Goal: Navigation & Orientation: Find specific page/section

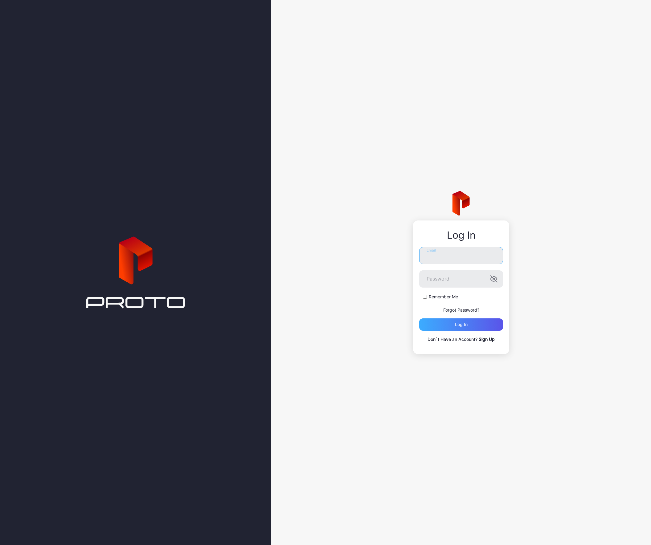
type input "**********"
click at [460, 323] on div "Log in" at bounding box center [461, 324] width 13 height 5
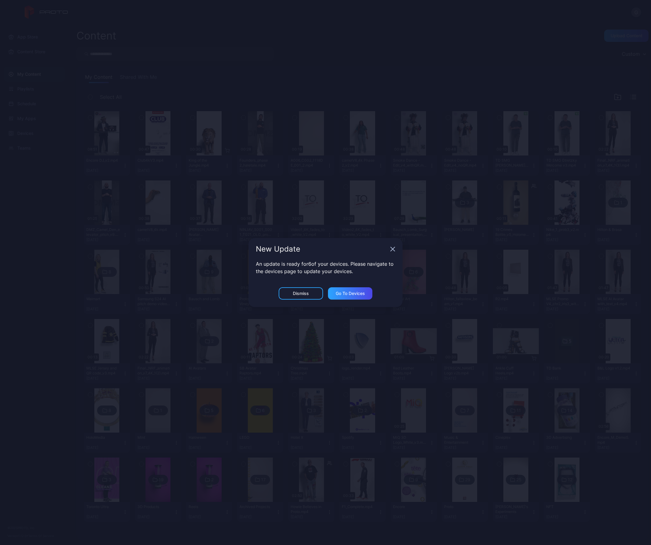
click at [392, 247] on icon "button" at bounding box center [392, 249] width 5 height 5
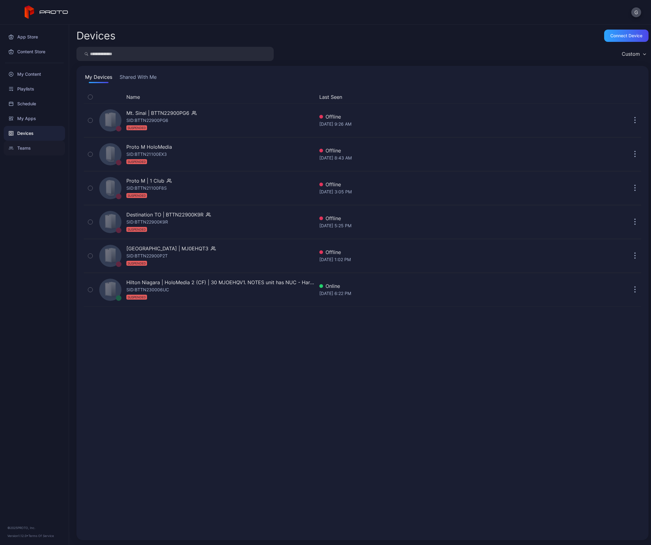
click at [24, 150] on div "Teams" at bounding box center [34, 148] width 61 height 15
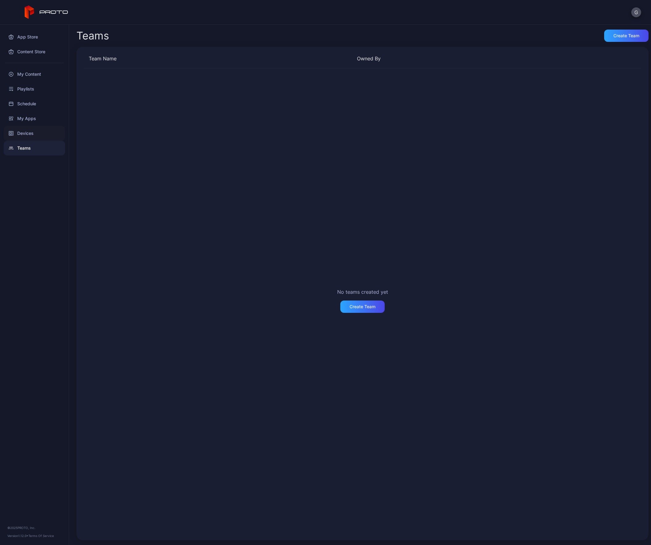
click at [25, 136] on div "Devices" at bounding box center [34, 133] width 61 height 15
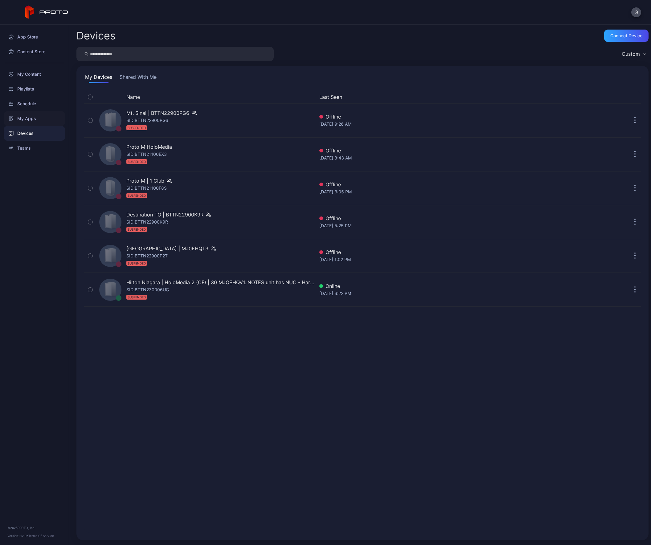
click at [22, 117] on div "My Apps" at bounding box center [34, 118] width 61 height 15
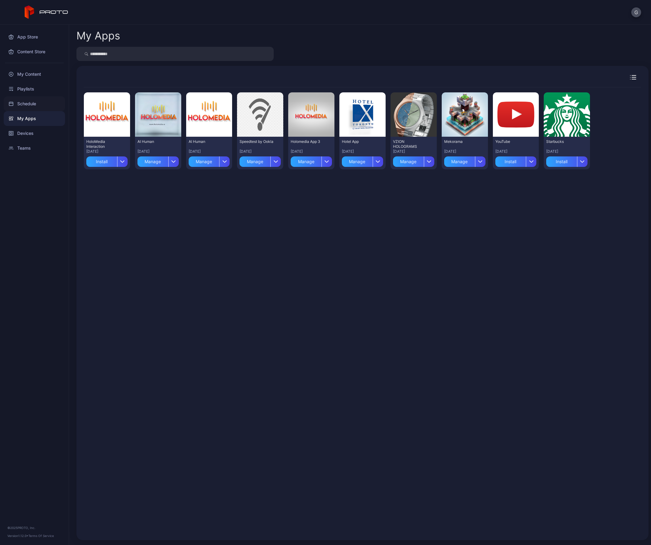
click at [23, 98] on div "Schedule" at bounding box center [34, 103] width 61 height 15
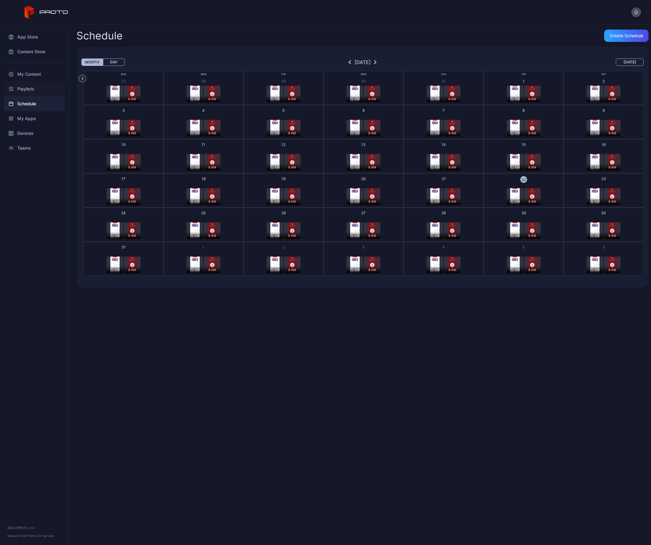
click at [23, 92] on div "Playlists" at bounding box center [34, 89] width 61 height 15
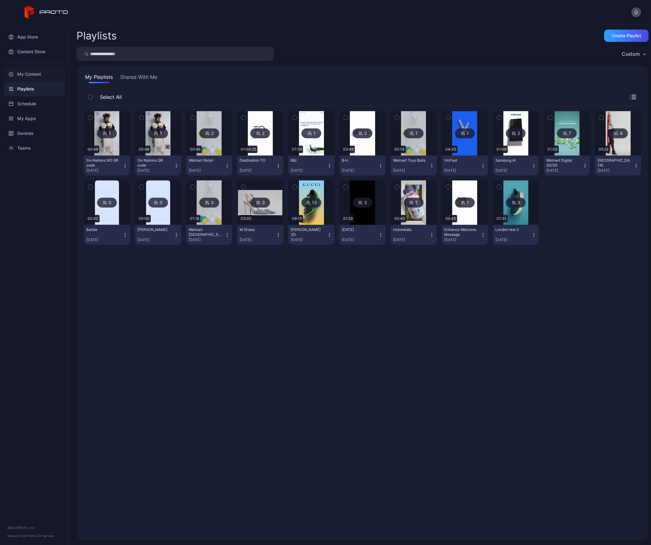
click at [23, 75] on div "My Content" at bounding box center [34, 74] width 61 height 15
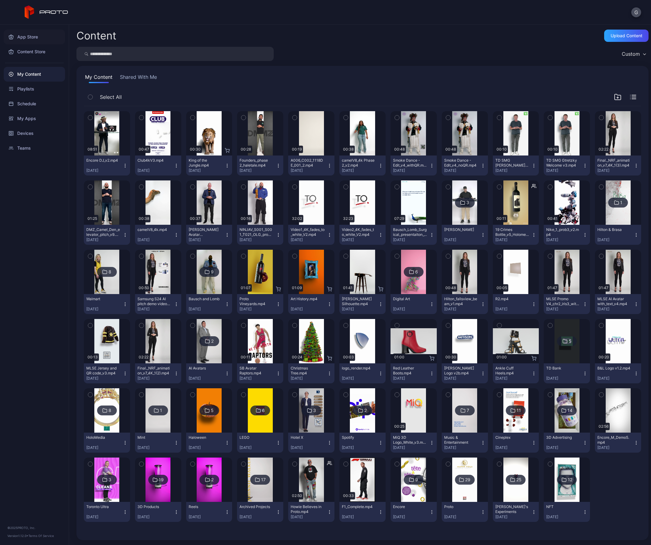
click at [26, 34] on div "App Store" at bounding box center [34, 37] width 61 height 15
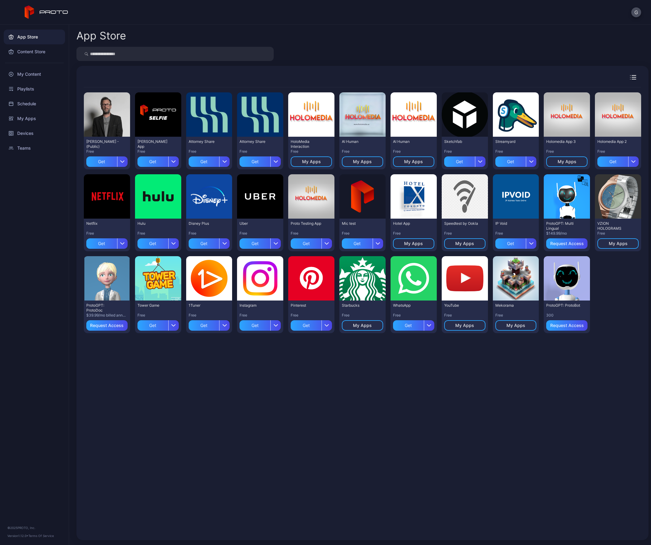
drag, startPoint x: 144, startPoint y: 310, endPoint x: 181, endPoint y: 392, distance: 90.0
drag, startPoint x: 181, startPoint y: 392, endPoint x: 393, endPoint y: 412, distance: 212.9
click at [393, 412] on div "Preview [PERSON_NAME] N Persona - (Public) Free Get Preview [PERSON_NAME] App F…" at bounding box center [362, 309] width 557 height 445
click at [153, 114] on div "Preview" at bounding box center [158, 115] width 20 height 10
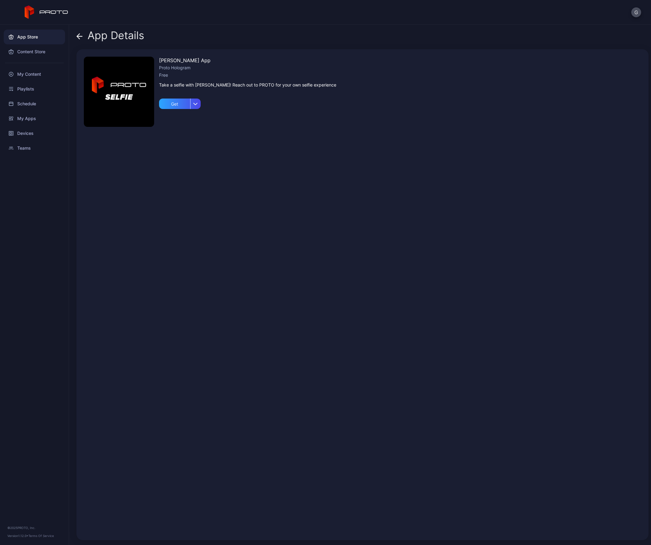
click at [120, 97] on img at bounding box center [119, 92] width 70 height 70
click at [79, 33] on icon at bounding box center [79, 36] width 6 height 6
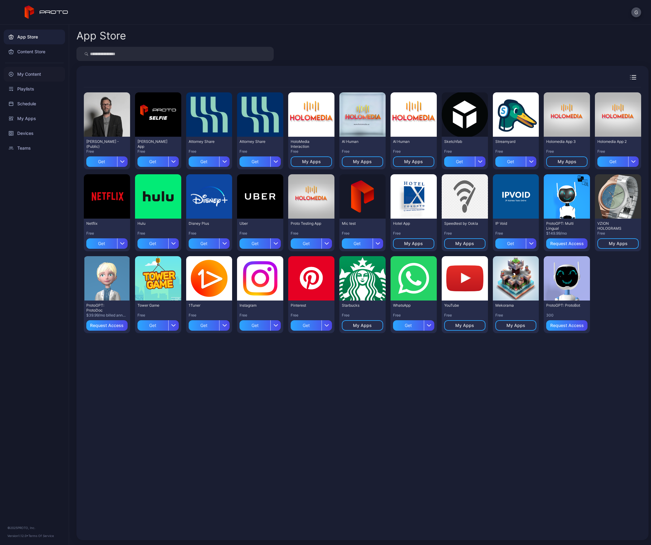
click at [25, 73] on div "My Content" at bounding box center [34, 74] width 61 height 15
